Goal: Information Seeking & Learning: Learn about a topic

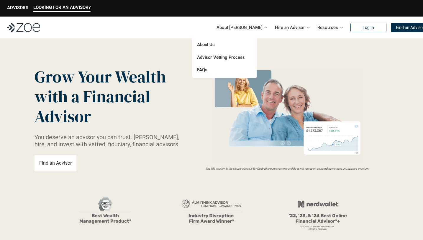
click at [239, 27] on p "About [PERSON_NAME]" at bounding box center [240, 27] width 46 height 9
click at [210, 46] on link "About Us" at bounding box center [206, 44] width 18 height 5
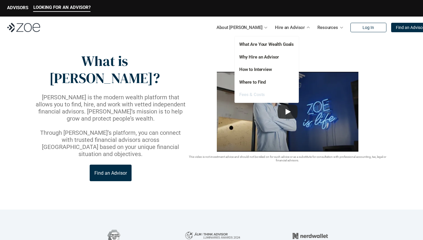
click at [255, 94] on link "Fees & Costs" at bounding box center [252, 94] width 26 height 5
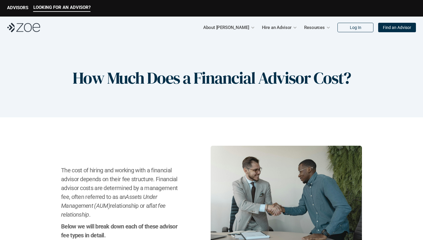
click at [10, 29] on img at bounding box center [23, 27] width 33 height 9
